Goal: Information Seeking & Learning: Learn about a topic

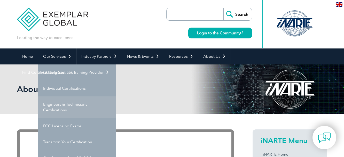
click at [61, 104] on link "Engineers & Technicians Certifications" at bounding box center [77, 108] width 78 height 22
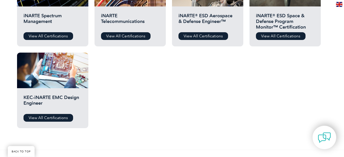
scroll to position [316, 0]
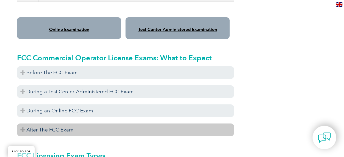
scroll to position [475, 0]
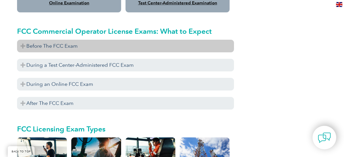
click at [71, 40] on h3 "Before The FCC Exam" at bounding box center [125, 46] width 217 height 13
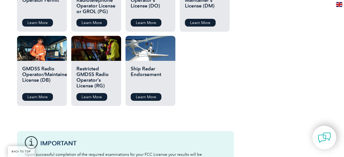
scroll to position [791, 0]
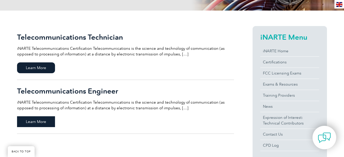
scroll to position [105, 0]
click at [34, 123] on span "Learn More" at bounding box center [36, 122] width 38 height 11
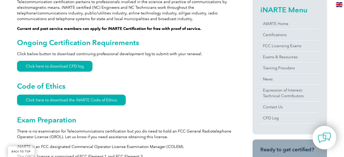
scroll to position [156, 0]
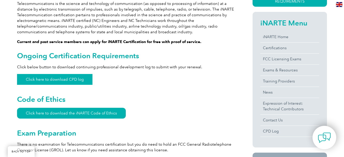
click at [57, 78] on link "Click here to download CPD log" at bounding box center [54, 79] width 75 height 11
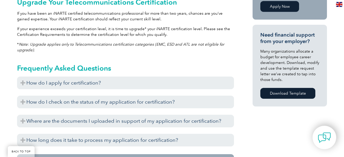
scroll to position [367, 0]
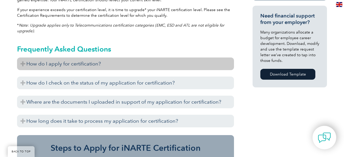
click at [80, 62] on h3 "How do I apply for certification?" at bounding box center [125, 64] width 217 height 13
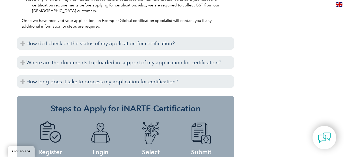
scroll to position [631, 0]
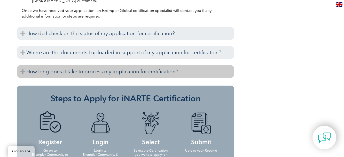
click at [120, 72] on h3 "How long does it take to process my application for certification?" at bounding box center [125, 71] width 217 height 13
